Goal: Navigation & Orientation: Find specific page/section

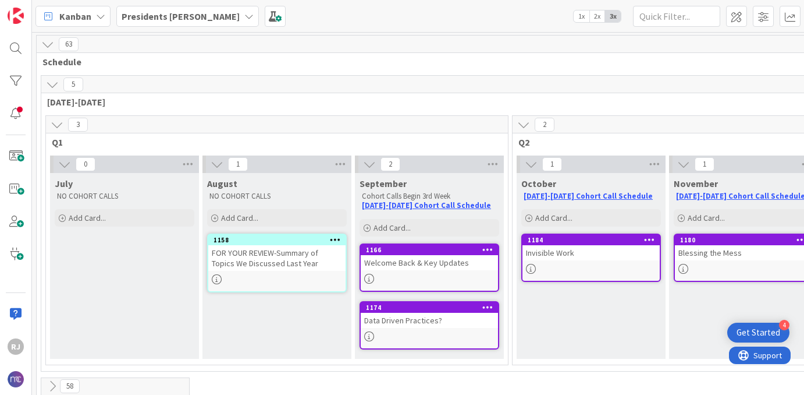
scroll to position [0, 270]
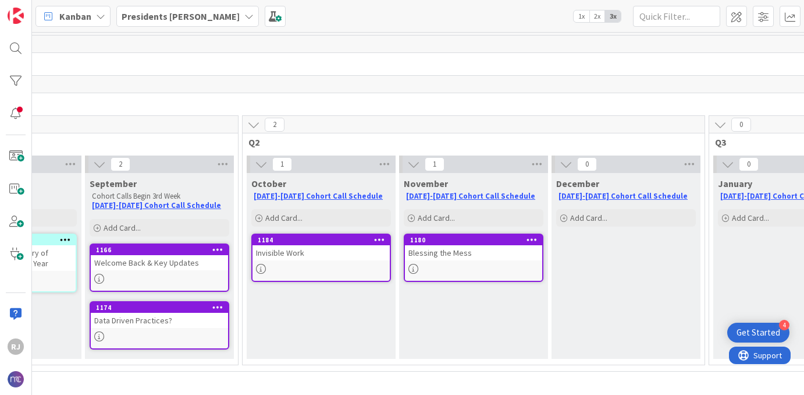
click at [178, 14] on b "Presidents [PERSON_NAME]" at bounding box center [181, 16] width 118 height 12
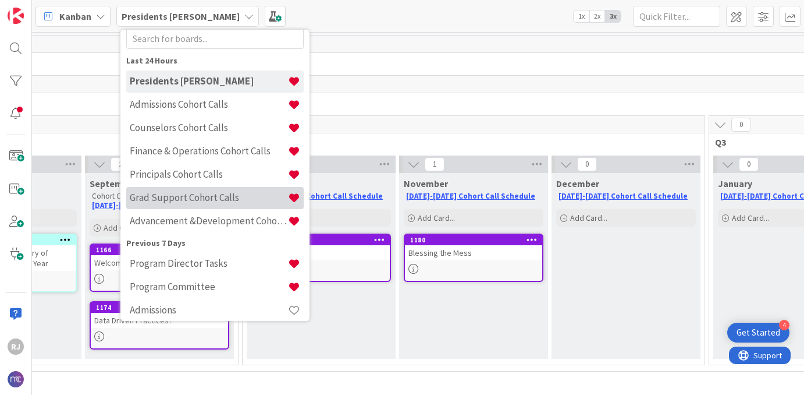
scroll to position [44, 0]
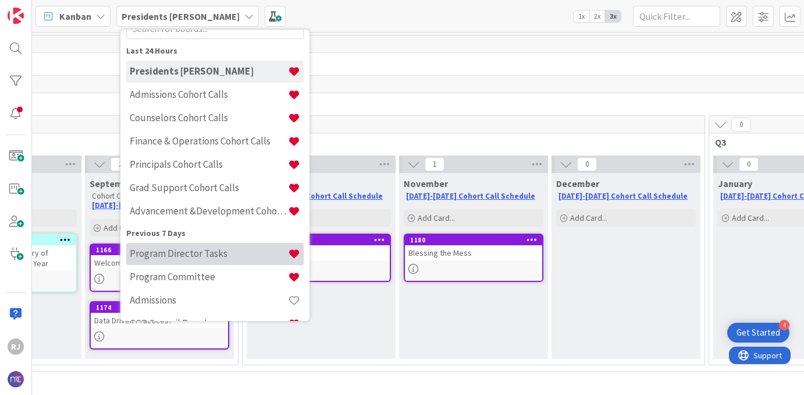
click at [180, 260] on div "Program Director Tasks" at bounding box center [214, 254] width 177 height 22
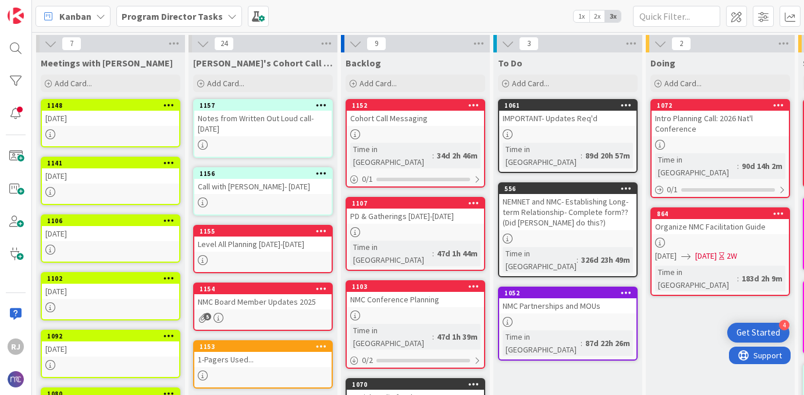
click at [276, 129] on div "Notes from Written Out Loud call- [DATE]" at bounding box center [262, 124] width 137 height 26
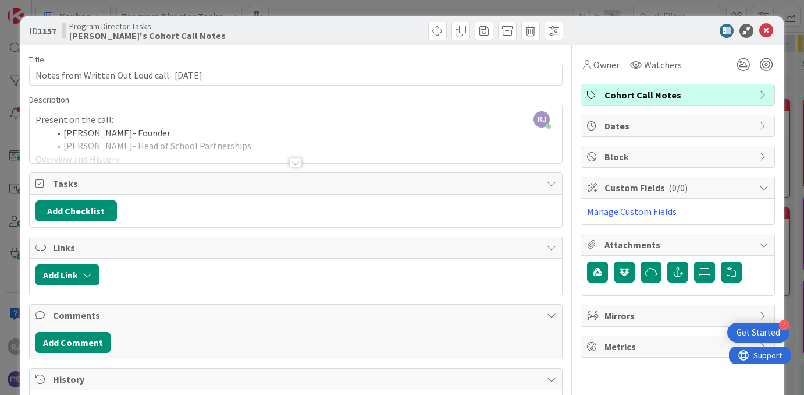
click at [767, 29] on icon at bounding box center [766, 31] width 14 height 14
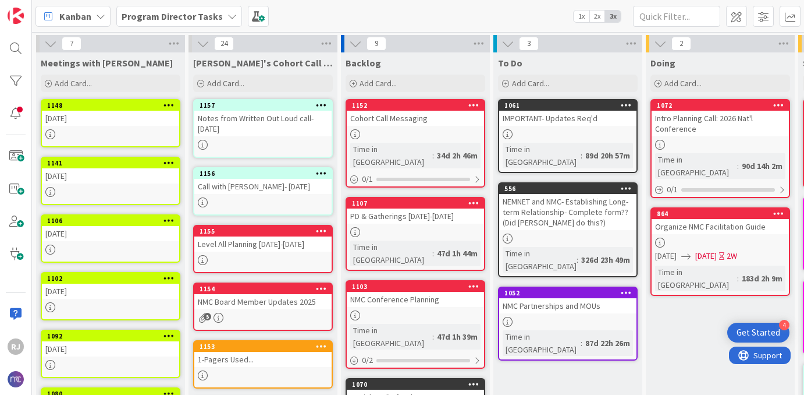
click at [187, 14] on b "Program Director Tasks" at bounding box center [172, 16] width 101 height 12
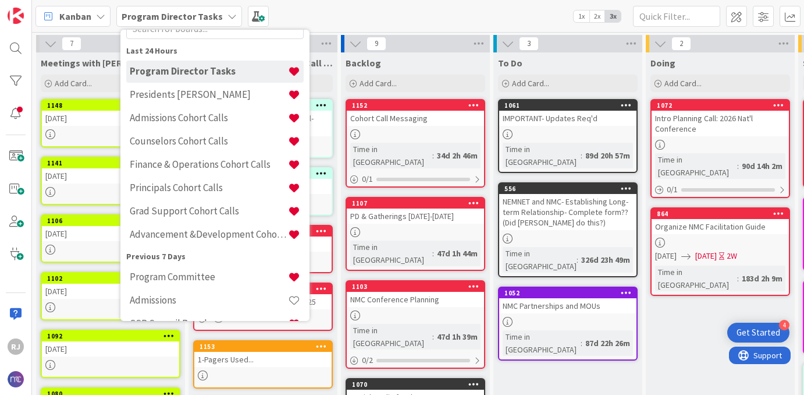
scroll to position [33, 0]
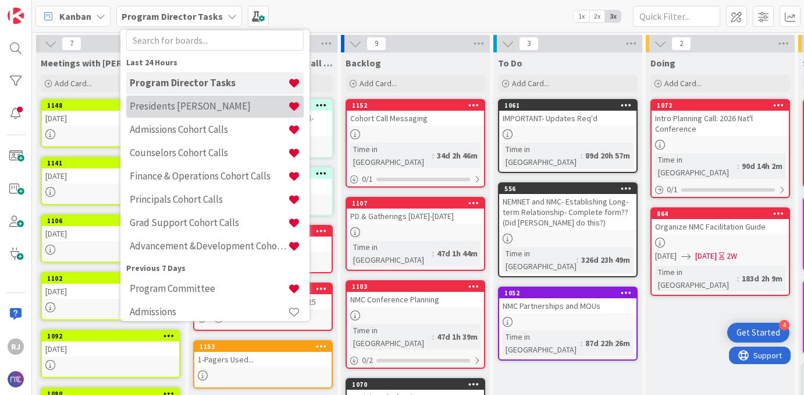
click at [171, 98] on div "Presidents [PERSON_NAME]" at bounding box center [214, 106] width 177 height 22
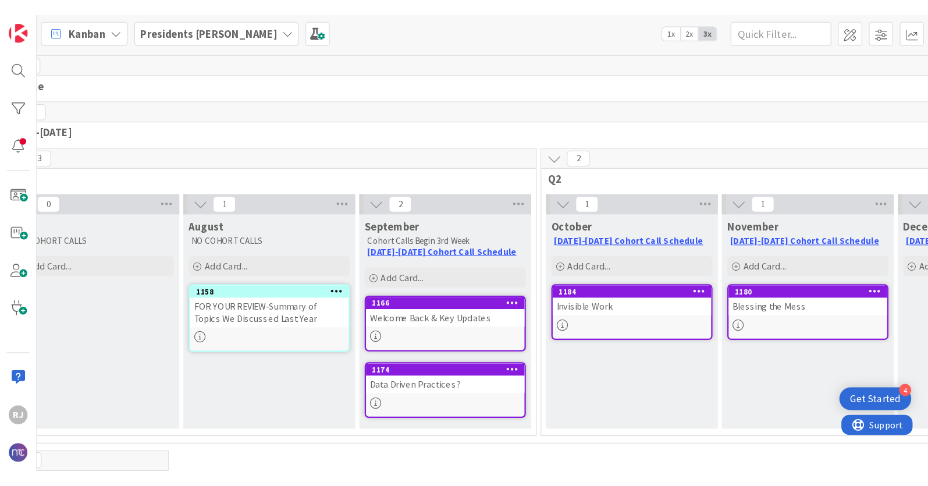
scroll to position [0, 44]
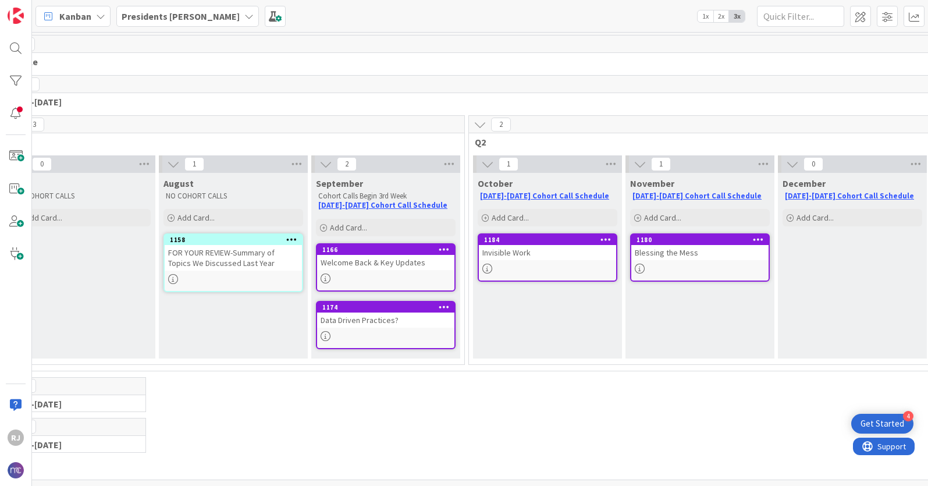
click at [523, 15] on div "[DEMOGRAPHIC_DATA] Presidents Cohort Calls 1x 2x 3x" at bounding box center [480, 16] width 896 height 32
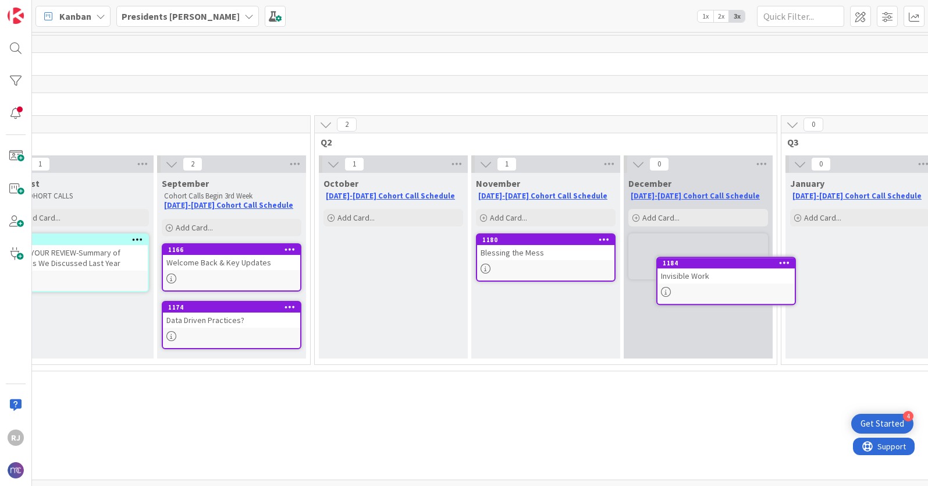
scroll to position [0, 200]
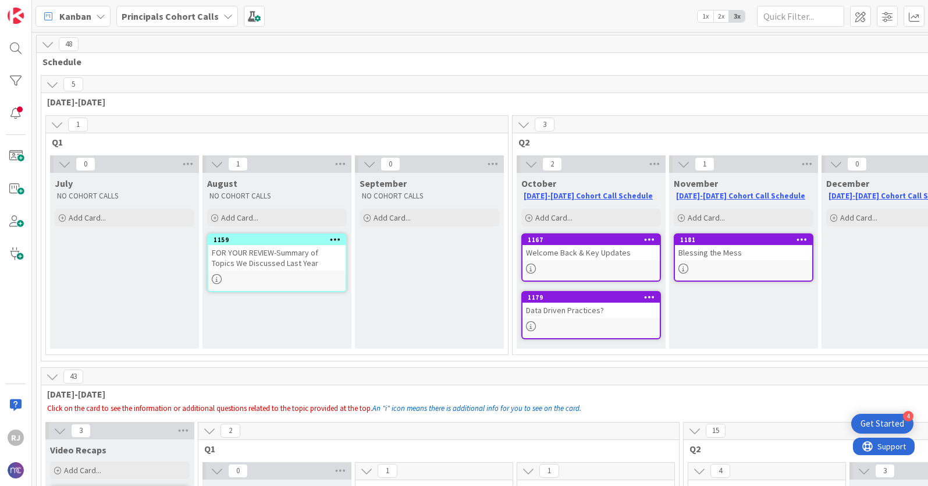
click at [197, 14] on b "Principals Cohort Calls" at bounding box center [170, 16] width 97 height 12
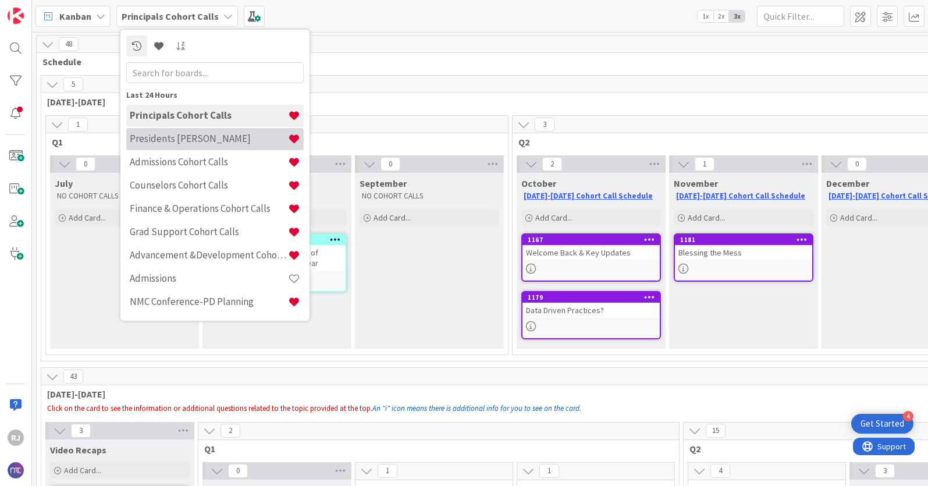
click at [182, 135] on h4 "Presidents [PERSON_NAME]" at bounding box center [209, 139] width 158 height 12
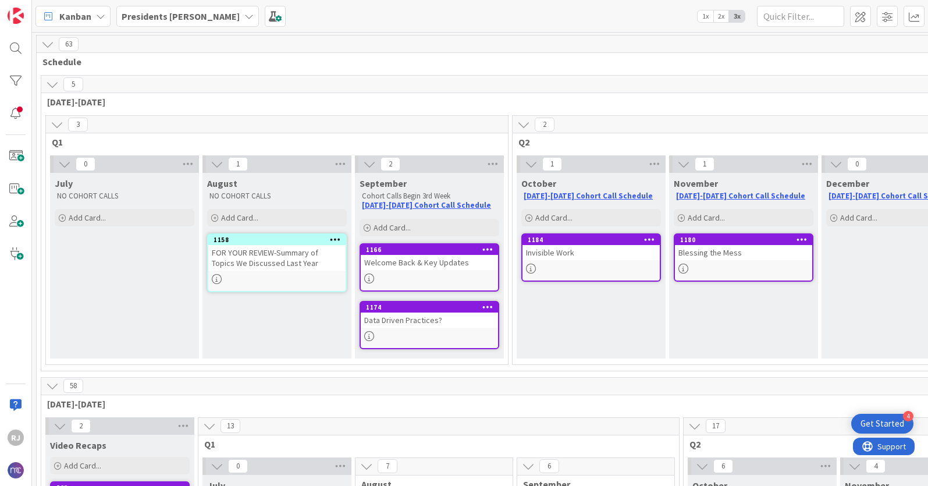
click at [158, 16] on b "Presidents [PERSON_NAME]" at bounding box center [181, 16] width 118 height 12
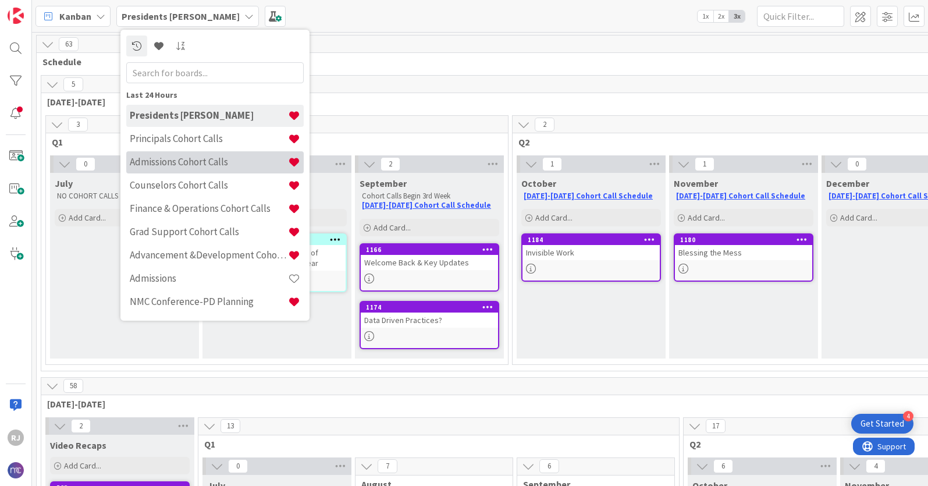
click at [175, 159] on h4 "Admissions Cohort Calls" at bounding box center [209, 162] width 158 height 12
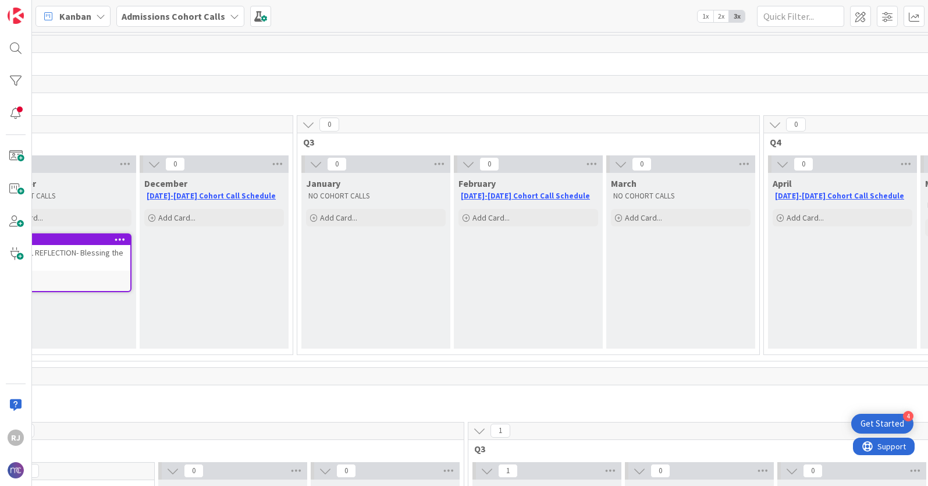
scroll to position [0, 195]
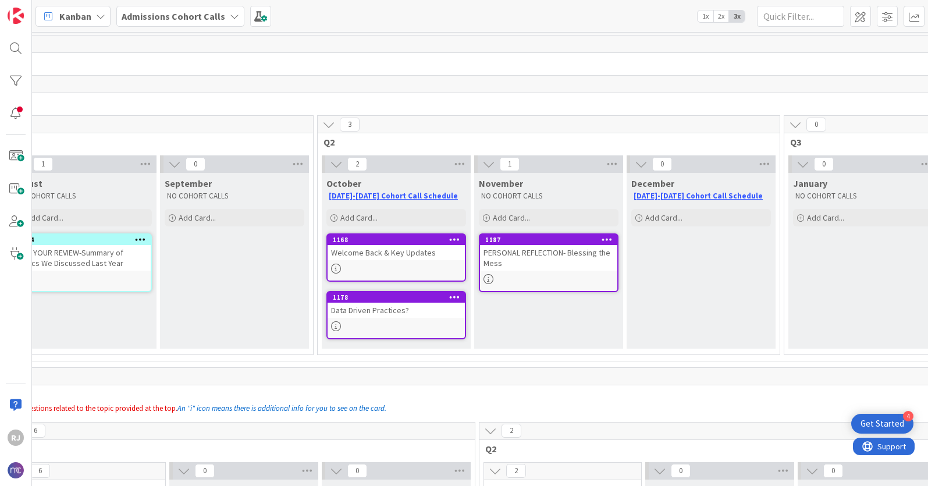
click at [193, 14] on b "Admissions Cohort Calls" at bounding box center [174, 16] width 104 height 12
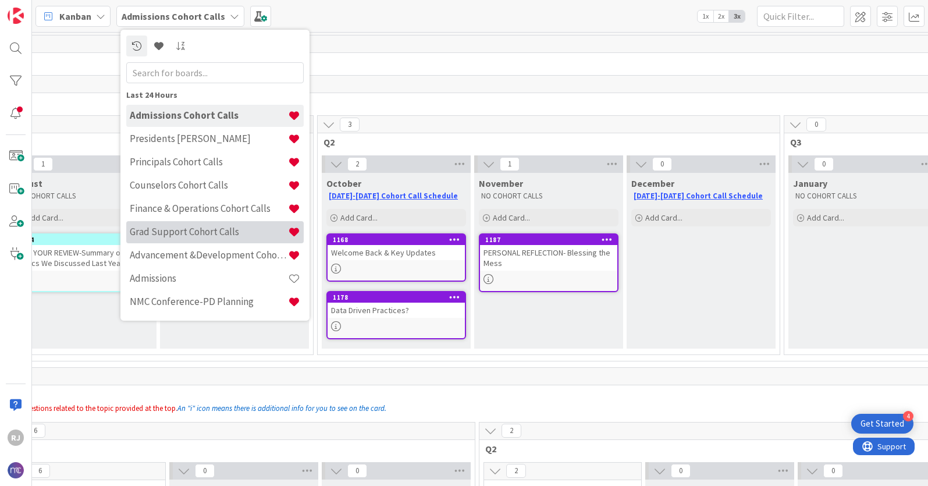
click at [198, 228] on h4 "Grad Support Cohort Calls" at bounding box center [209, 232] width 158 height 12
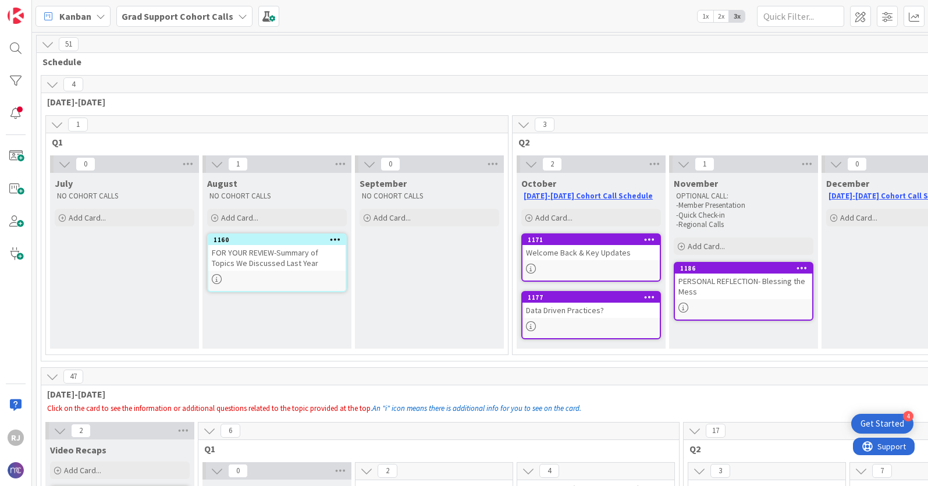
click at [173, 16] on b "Grad Support Cohort Calls" at bounding box center [178, 16] width 112 height 12
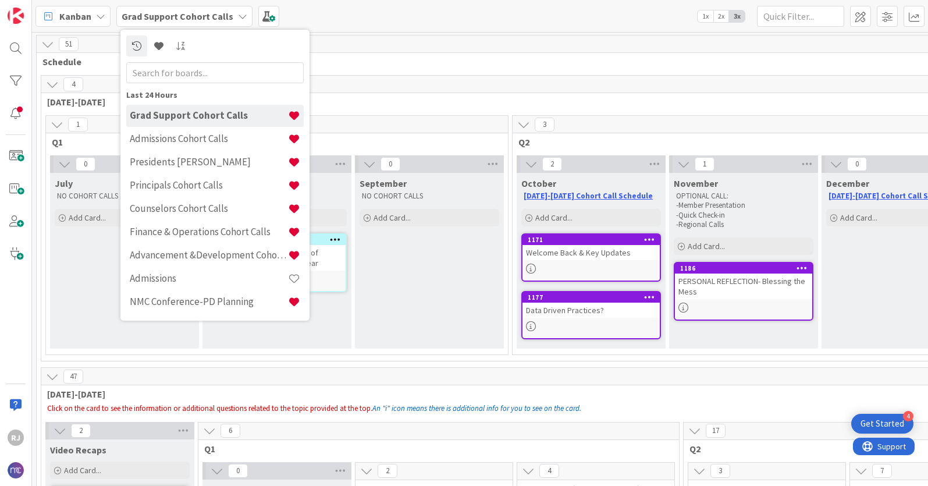
click at [408, 9] on div "Kanban Grad Support Cohort Calls Last 24 Hours Grad Support Cohort Calls Admiss…" at bounding box center [480, 16] width 896 height 32
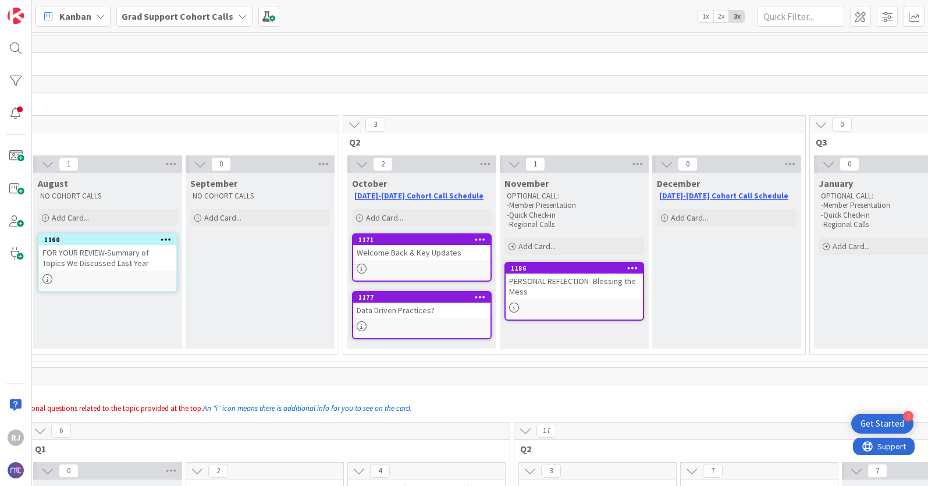
scroll to position [0, 175]
